Goal: Communication & Community: Connect with others

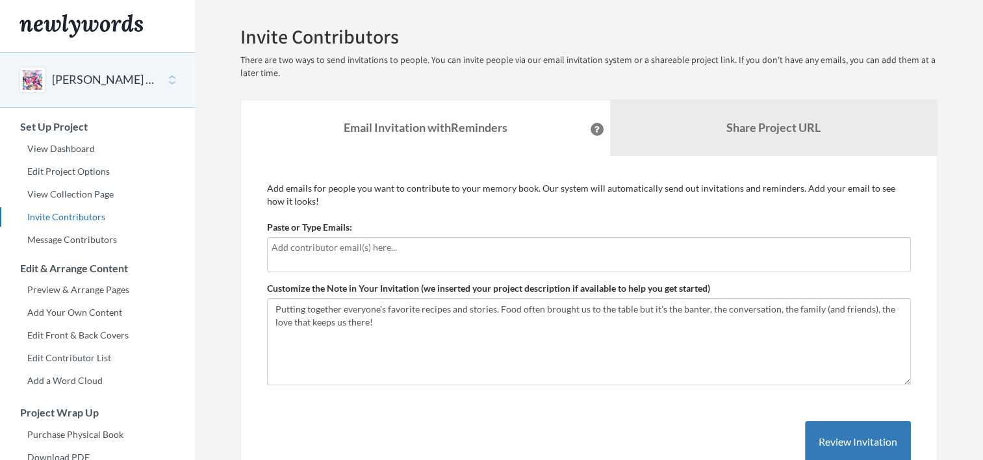
drag, startPoint x: 0, startPoint y: 0, endPoint x: 525, endPoint y: 247, distance: 579.8
click at [525, 247] on input "text" at bounding box center [589, 247] width 635 height 14
type input "[EMAIL_ADDRESS][DOMAIN_NAME]"
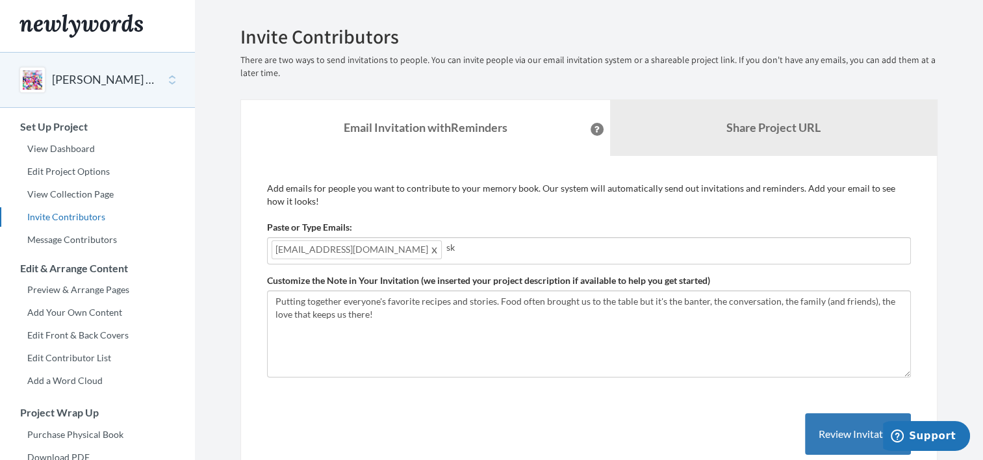
type input "s"
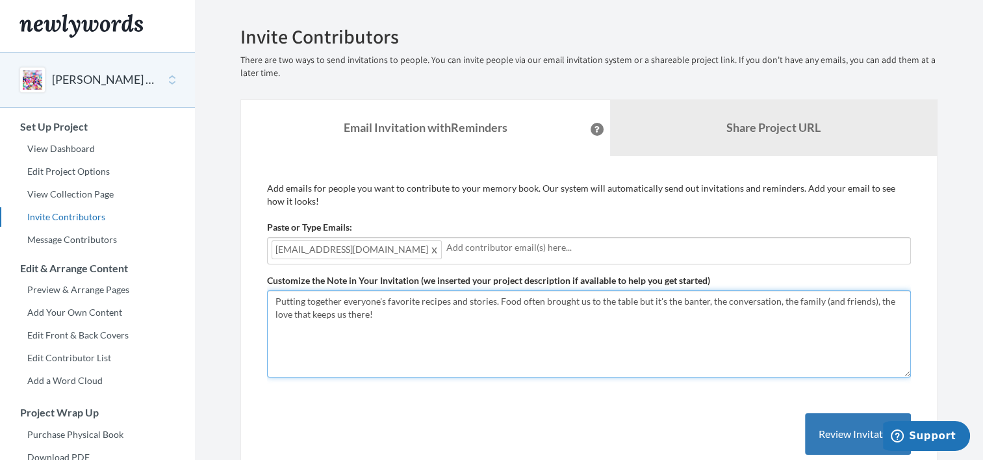
click at [385, 311] on textarea "Putting together everyone's favorite recipes and stories. Food often brought us…" at bounding box center [589, 334] width 644 height 87
type textarea "Putting together everyone's favorite recipes and stories. Food often brought us…"
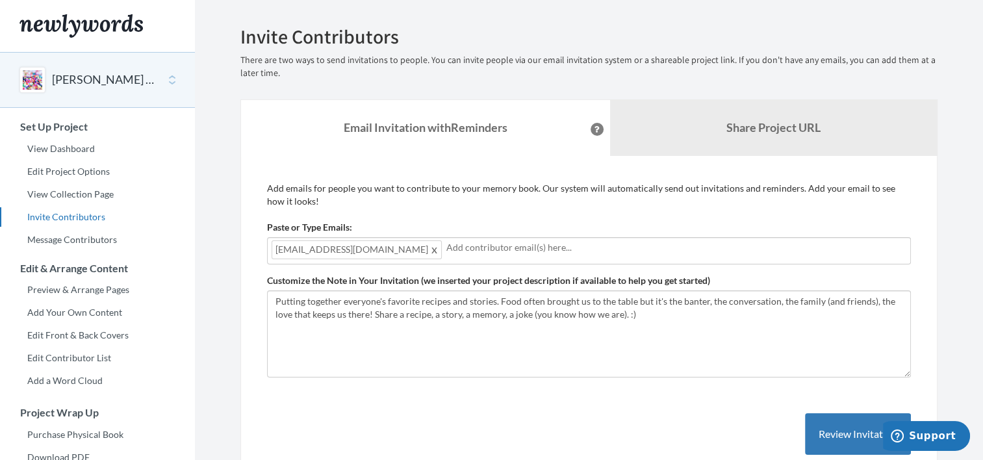
click at [454, 246] on input "text" at bounding box center [677, 247] width 460 height 14
type input "[EMAIL_ADDRESS][DOMAIN_NAME]"
click at [500, 248] on input "[EMAIL_ADDRESS][DOMAIN_NAME]" at bounding box center [677, 247] width 460 height 14
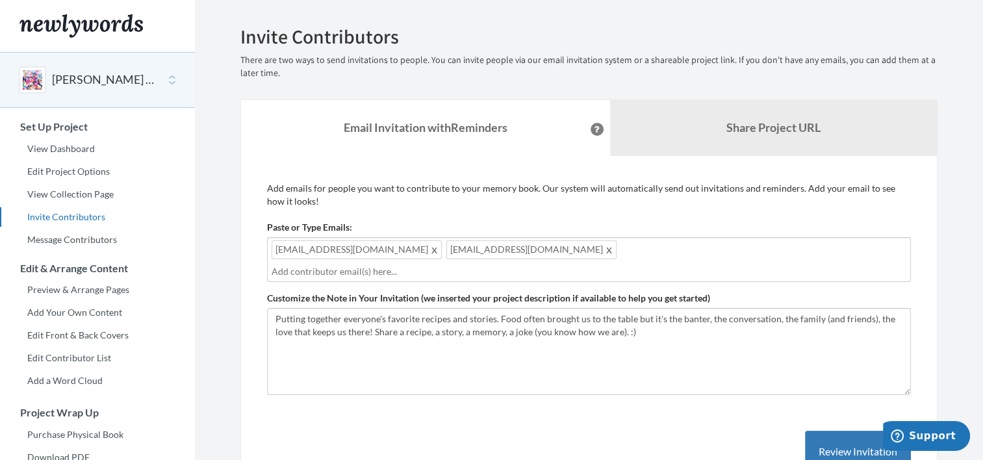
click at [523, 265] on input "text" at bounding box center [589, 272] width 635 height 14
type input "[EMAIL_ADDRESS][DOMAIN_NAME]"
click at [679, 265] on input "text" at bounding box center [589, 272] width 635 height 14
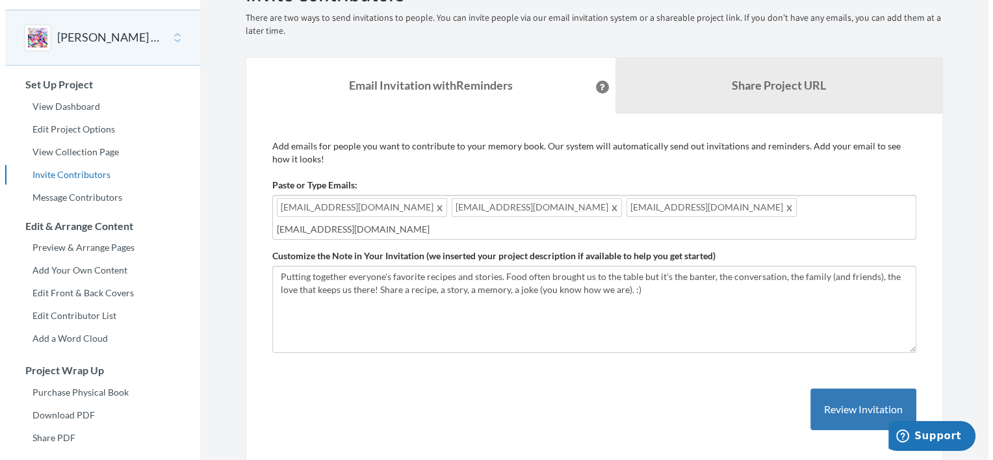
scroll to position [65, 0]
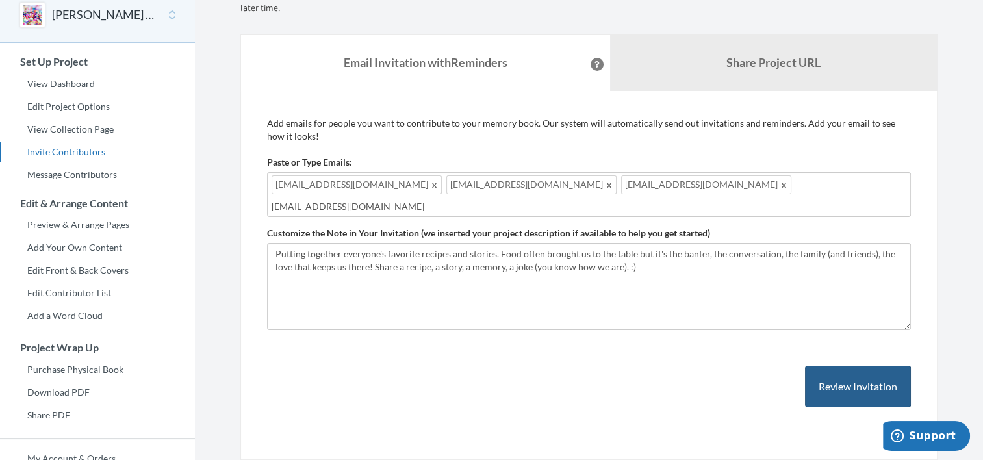
type input "[EMAIL_ADDRESS][DOMAIN_NAME]"
click at [844, 372] on button "Review Invitation" at bounding box center [858, 387] width 106 height 42
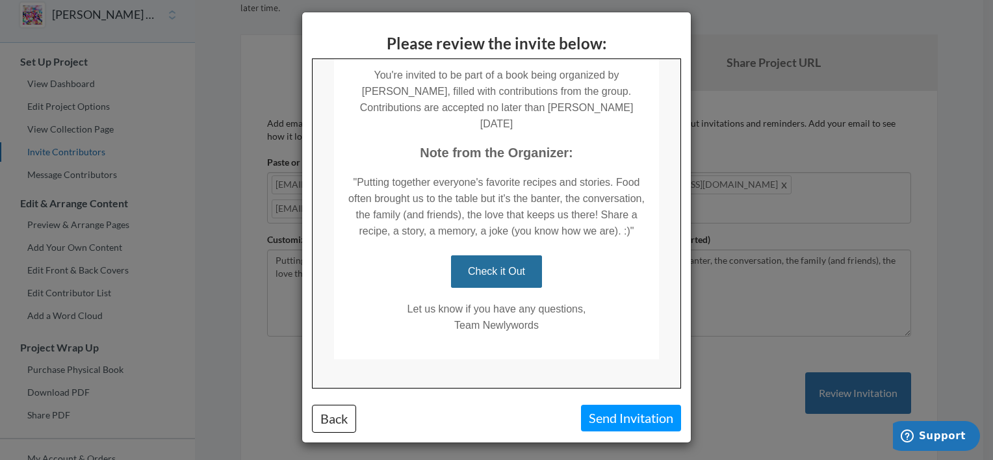
scroll to position [10, 0]
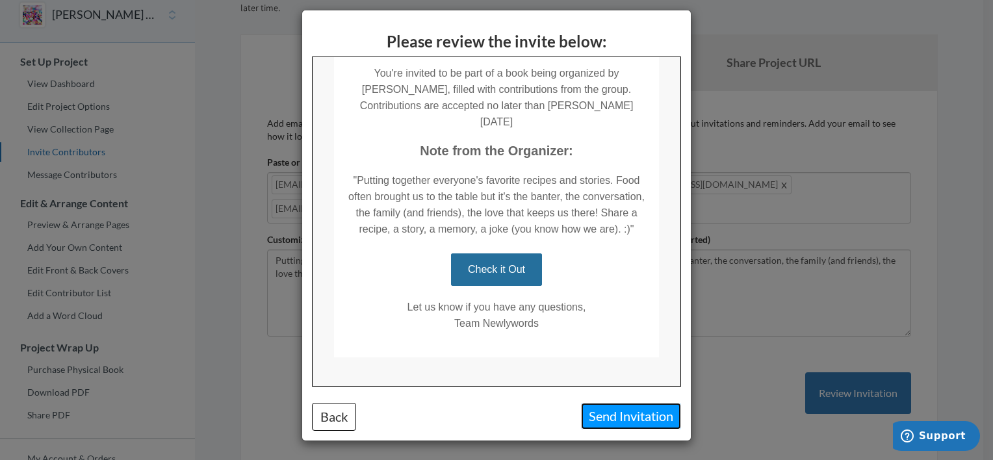
click at [627, 419] on button "Send Invitation" at bounding box center [631, 416] width 100 height 27
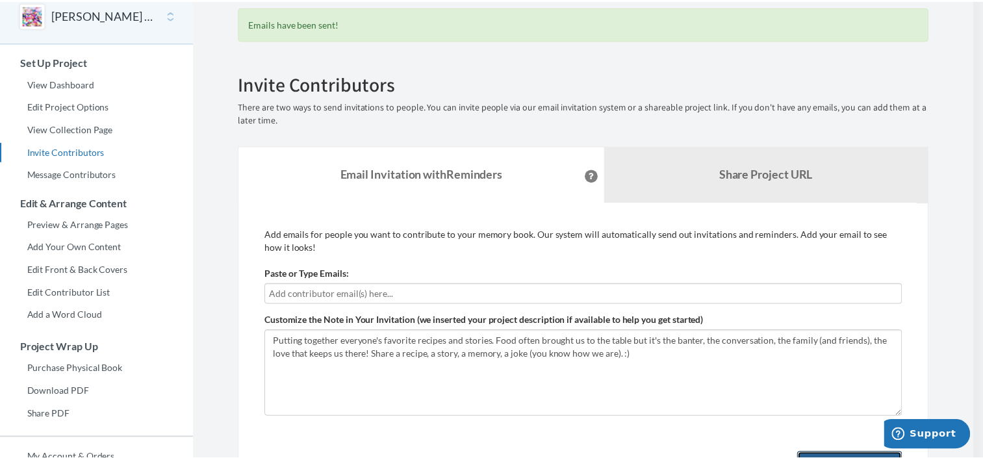
scroll to position [99, 0]
